Goal: Task Accomplishment & Management: Complete application form

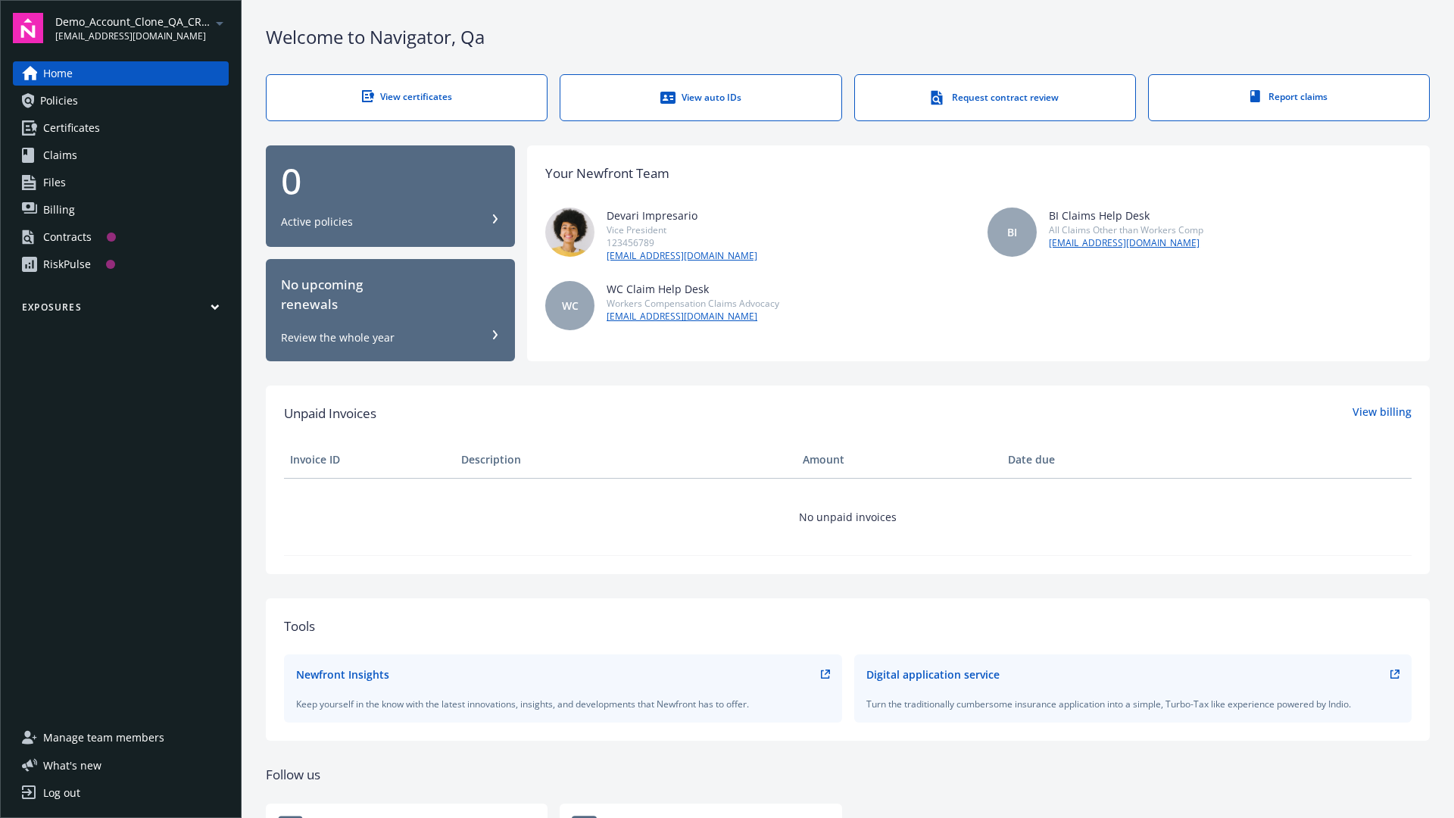
click at [142, 28] on span "Demo_Account_Clone_QA_CR_Tests_Prospect" at bounding box center [132, 22] width 155 height 16
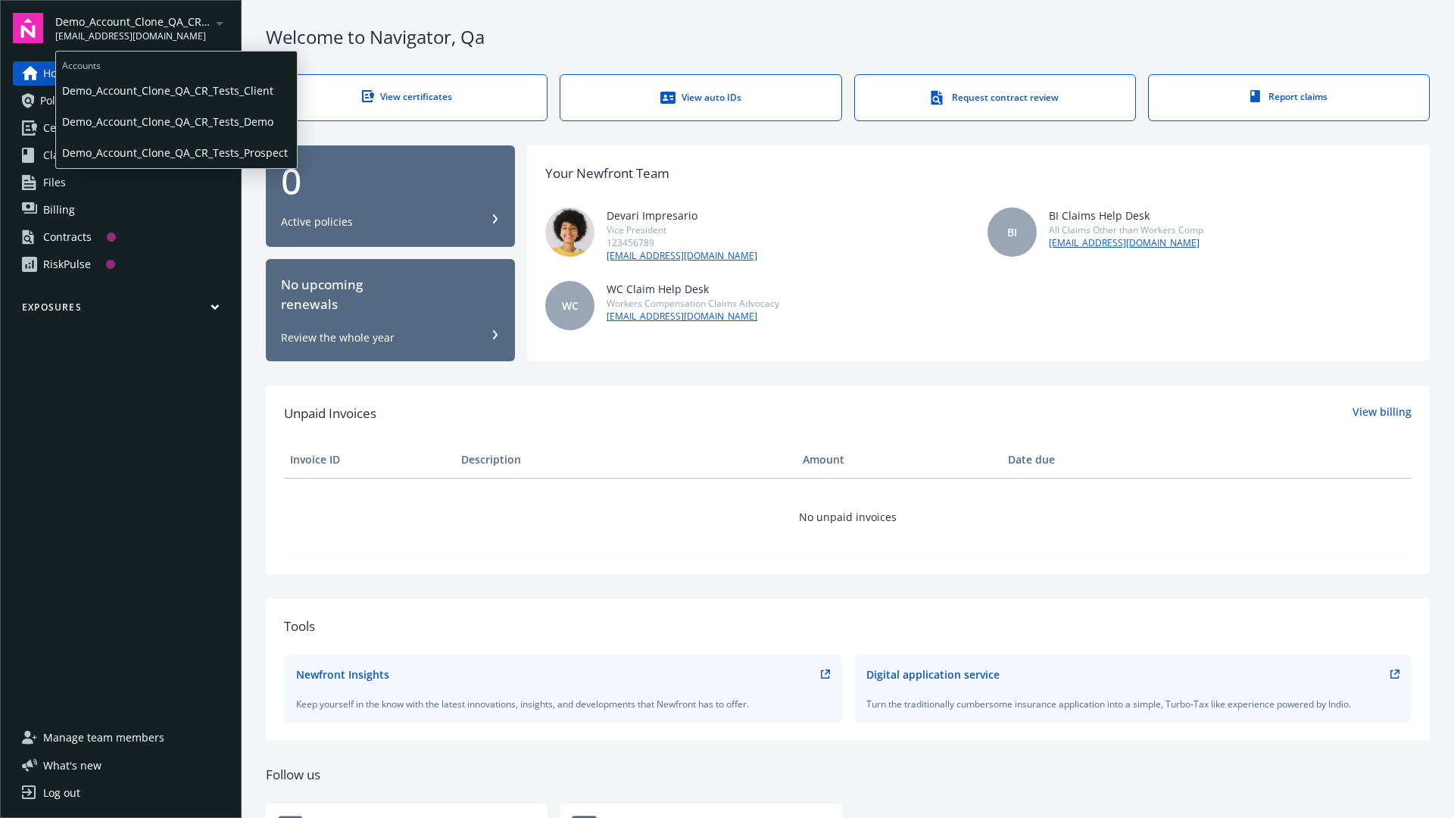
click at [175, 90] on span "Demo_Account_Clone_QA_CR_Tests_Client" at bounding box center [176, 90] width 229 height 31
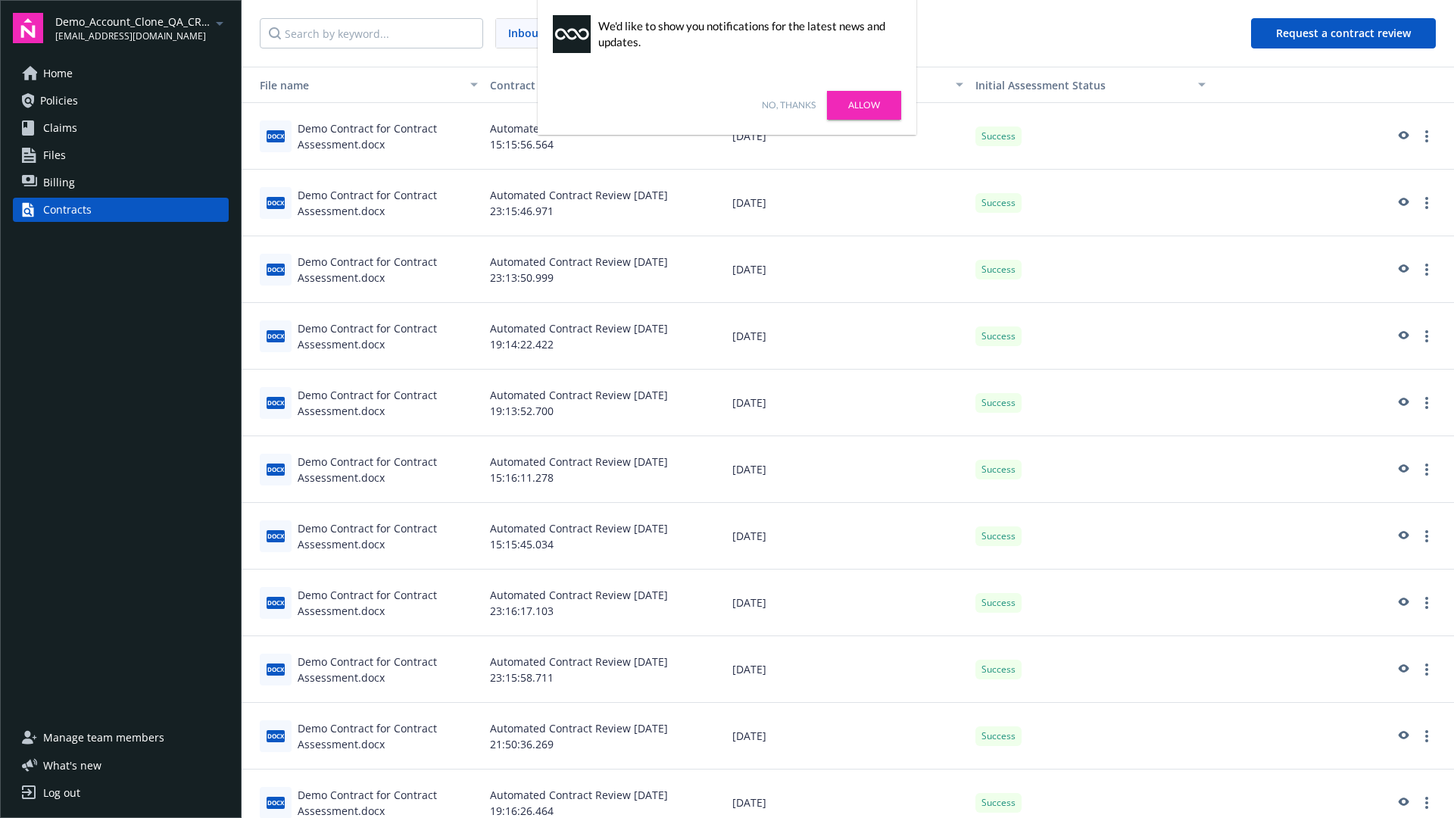
click at [789, 105] on link "No, thanks" at bounding box center [789, 105] width 54 height 14
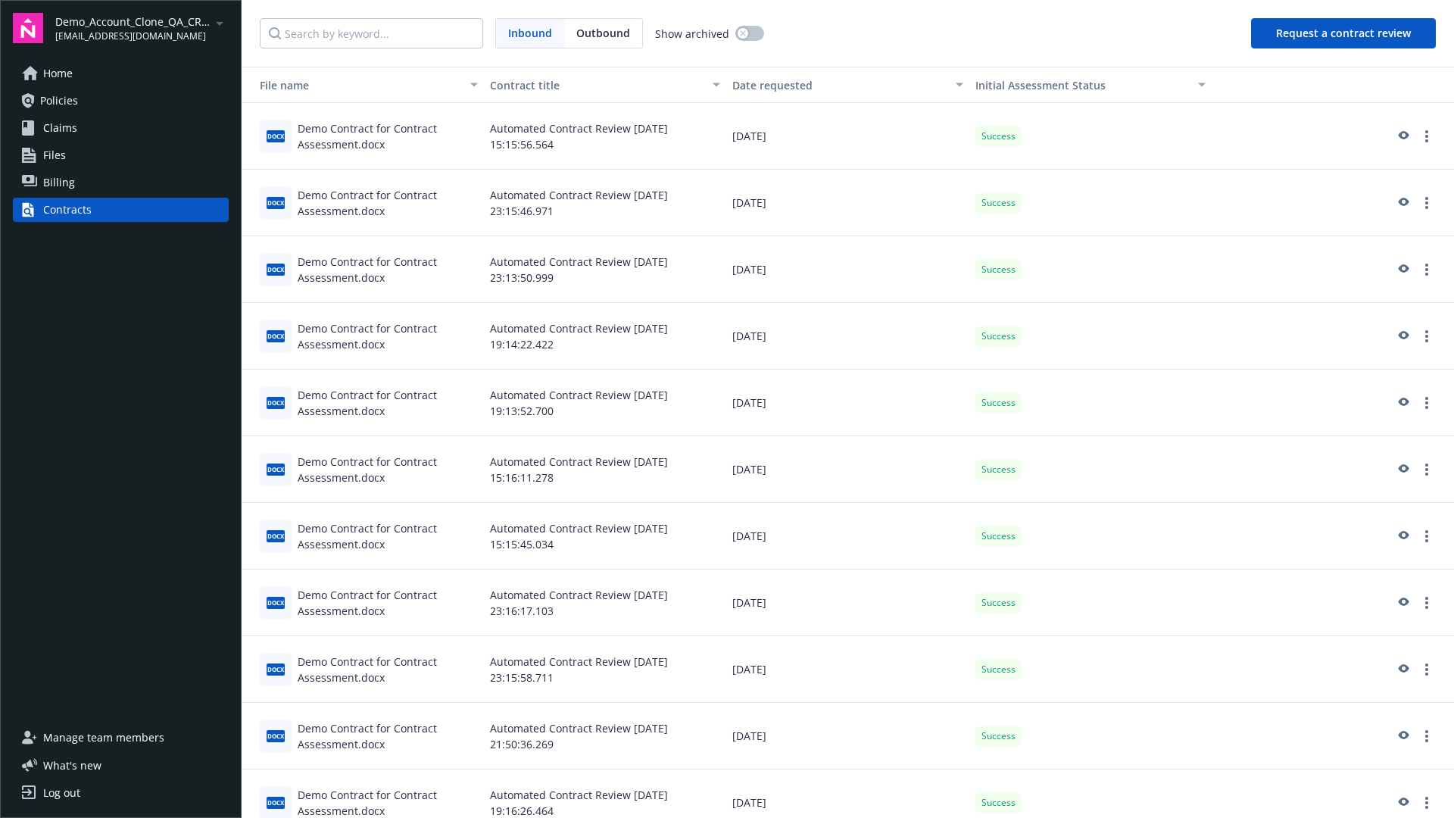
click at [1345, 33] on button "Request a contract review" at bounding box center [1343, 33] width 185 height 30
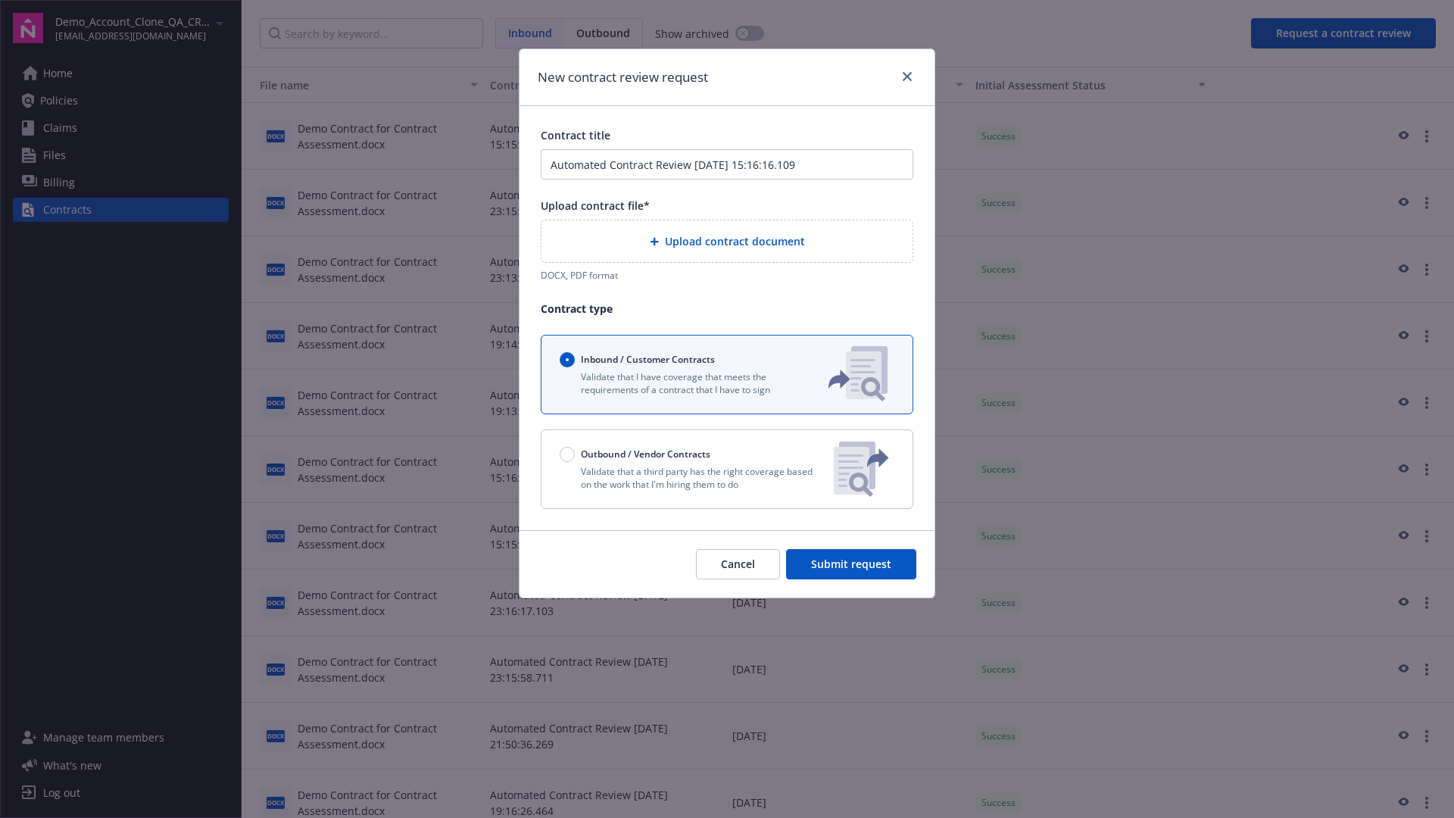
type input "Automated Contract Review 08-19-2025 15:16:16.109"
click at [727, 469] on p "Validate that a third party has the right coverage based on the work that I'm h…" at bounding box center [691, 478] width 262 height 26
radio input "false"
radio input "true"
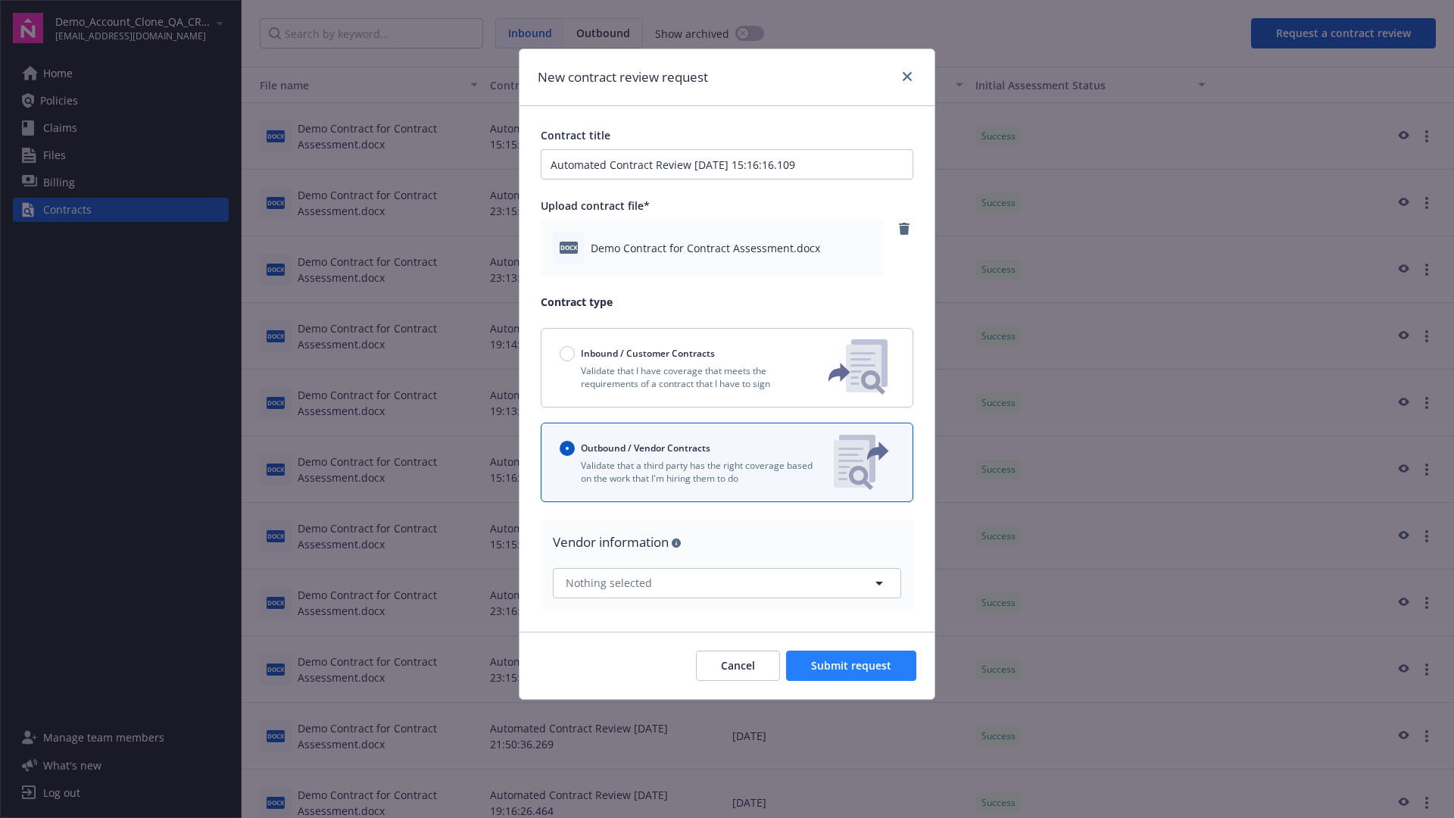
click at [852, 665] on span "Submit request" at bounding box center [851, 665] width 80 height 14
